Goal: Task Accomplishment & Management: Manage account settings

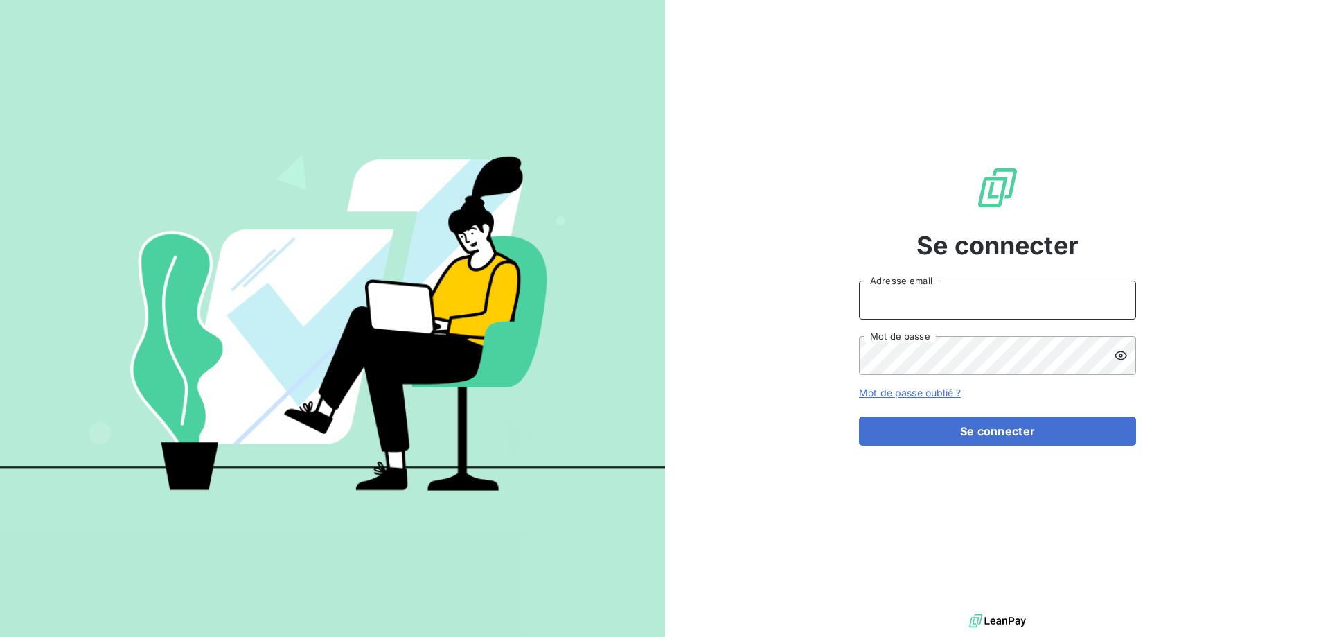
click at [900, 294] on input "Adresse email" at bounding box center [997, 300] width 277 height 39
type input "[EMAIL_ADDRESS][DOMAIN_NAME]"
click at [859, 416] on button "Se connecter" at bounding box center [997, 430] width 277 height 29
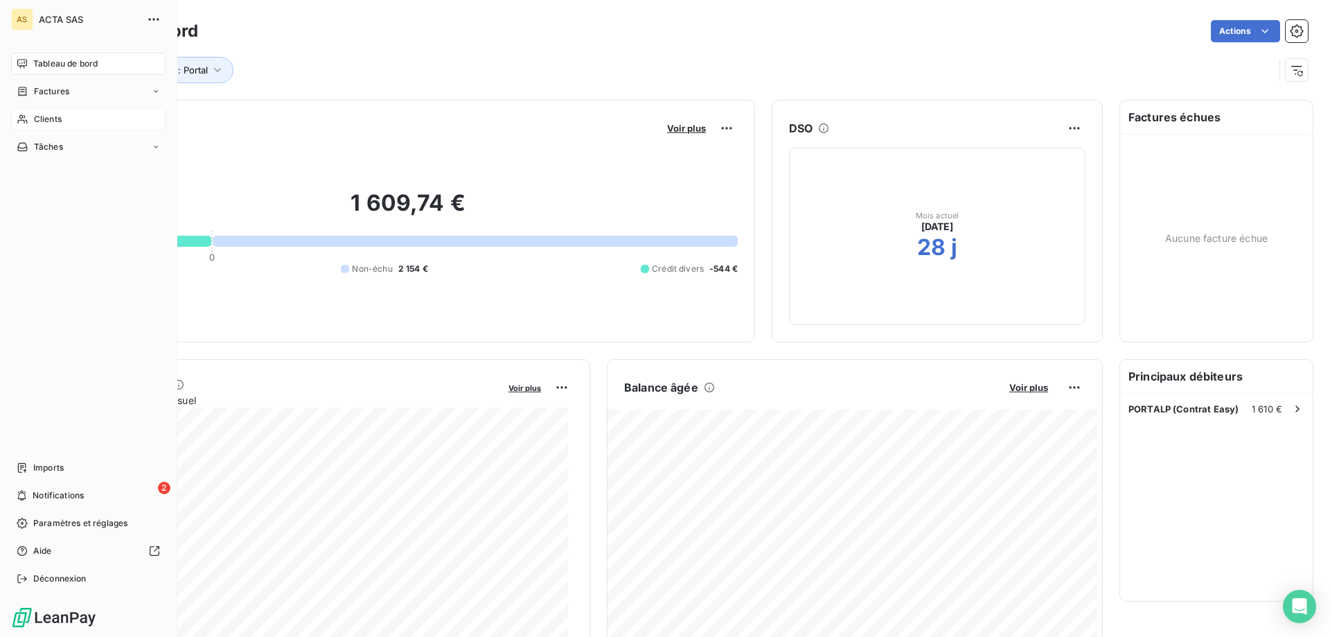
click at [24, 115] on icon at bounding box center [23, 119] width 12 height 11
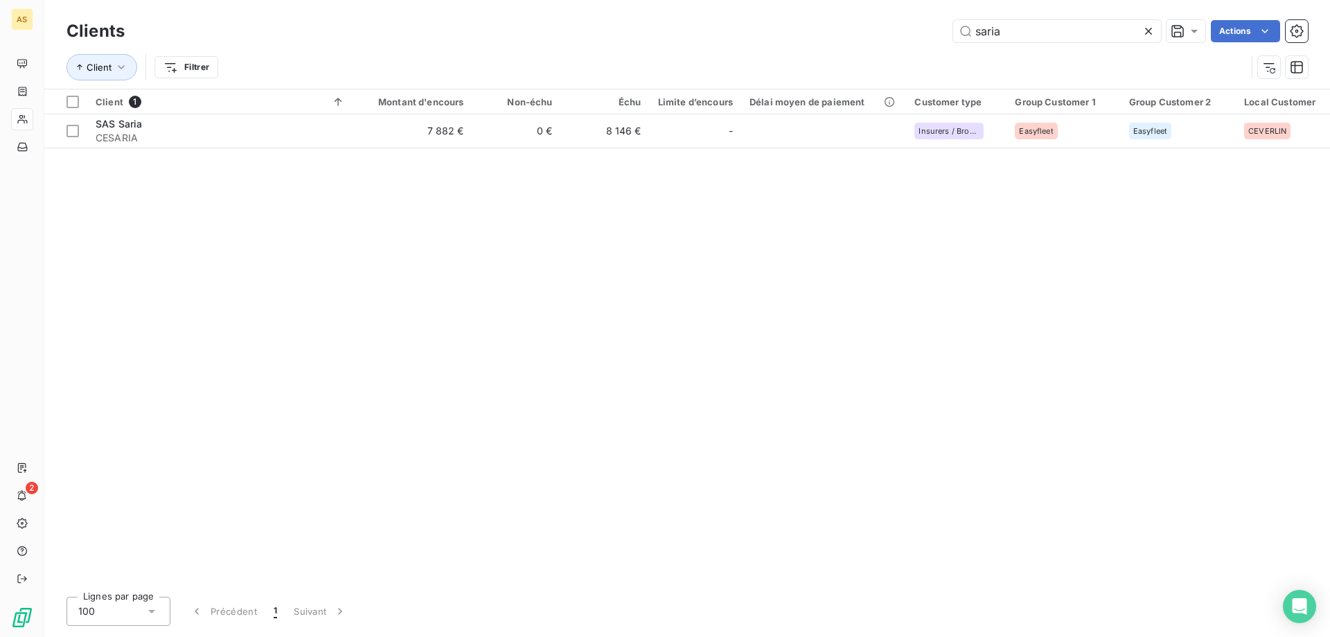
type input "saria"
